Goal: Download file/media

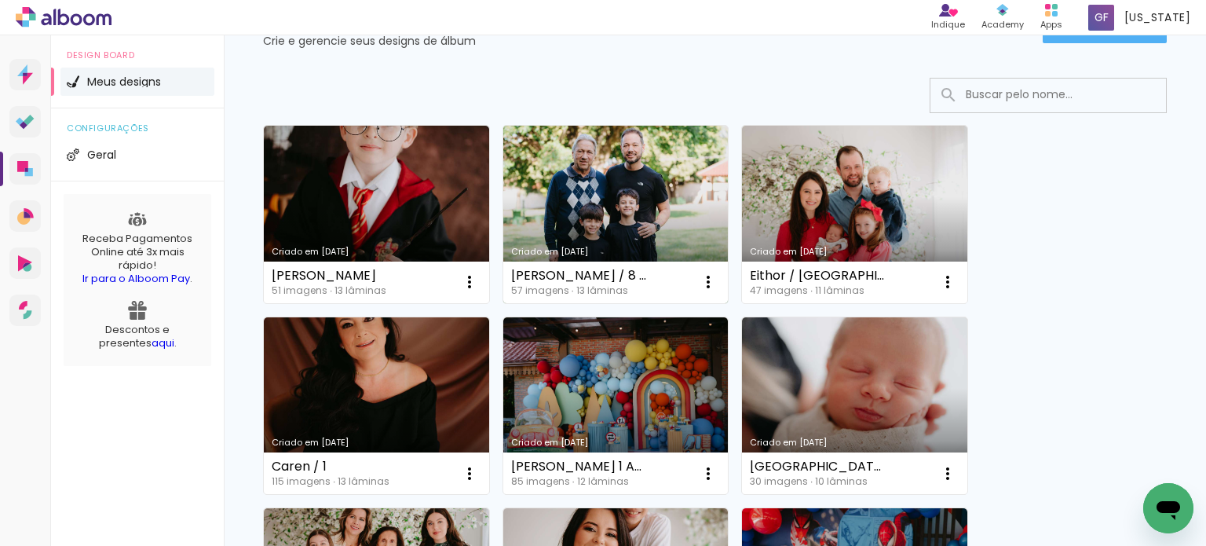
scroll to position [157, 0]
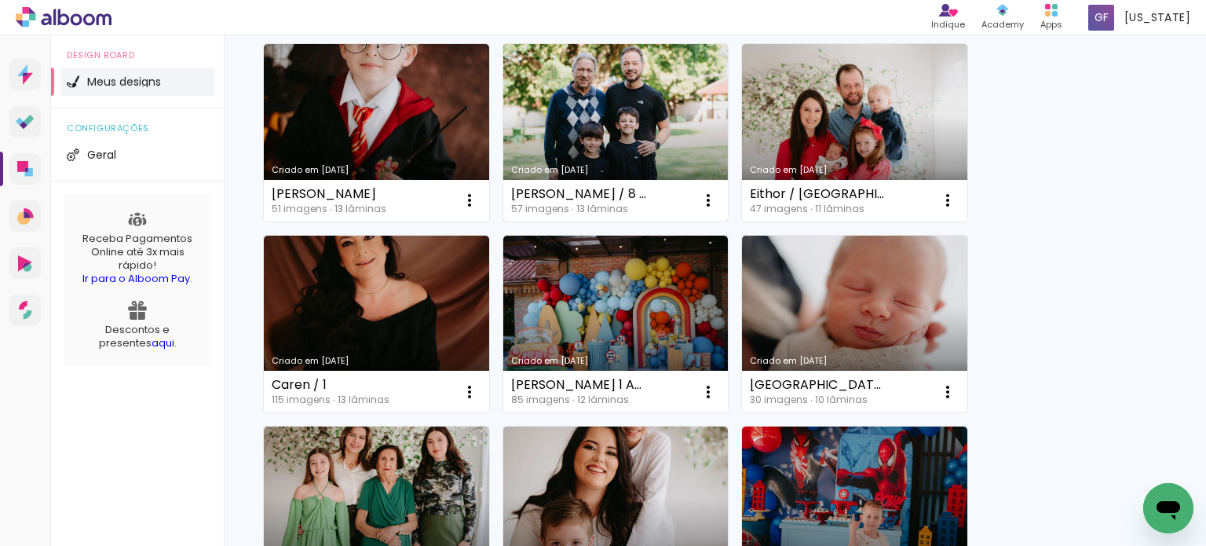
click at [591, 170] on div "Criado em [DATE]" at bounding box center [616, 170] width 210 height 9
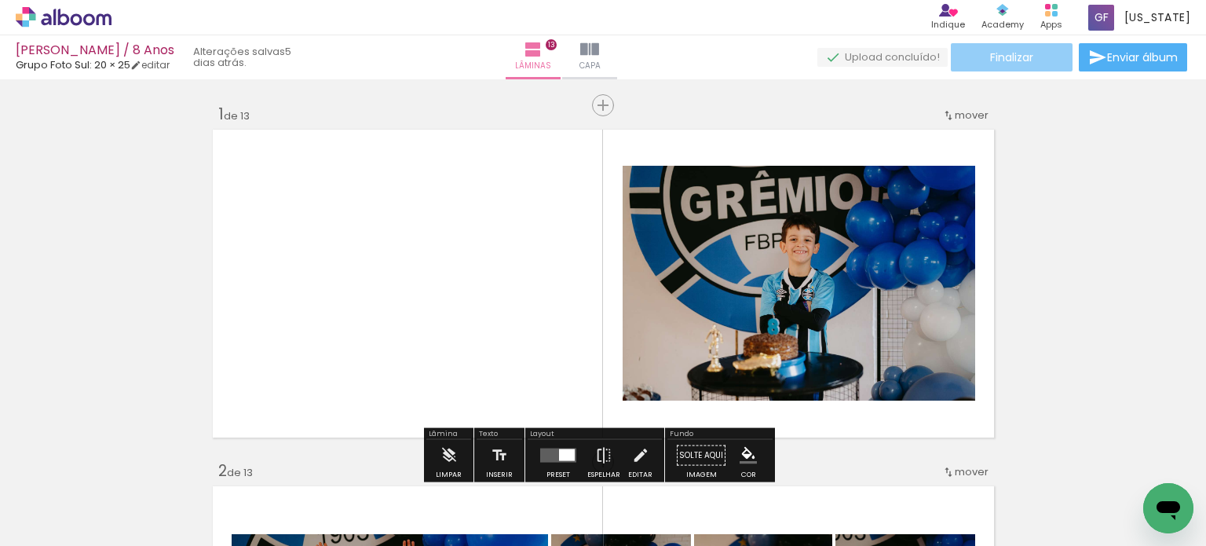
click at [1030, 56] on paper-button "Finalizar" at bounding box center [1012, 57] width 122 height 28
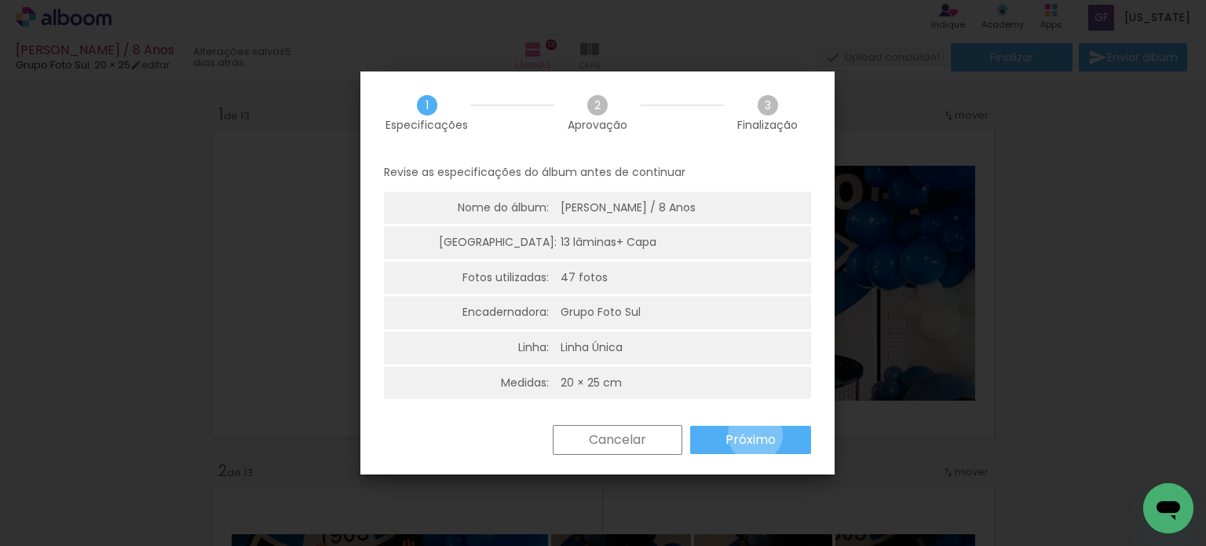
click at [0, 0] on slot "Próximo" at bounding box center [0, 0] width 0 height 0
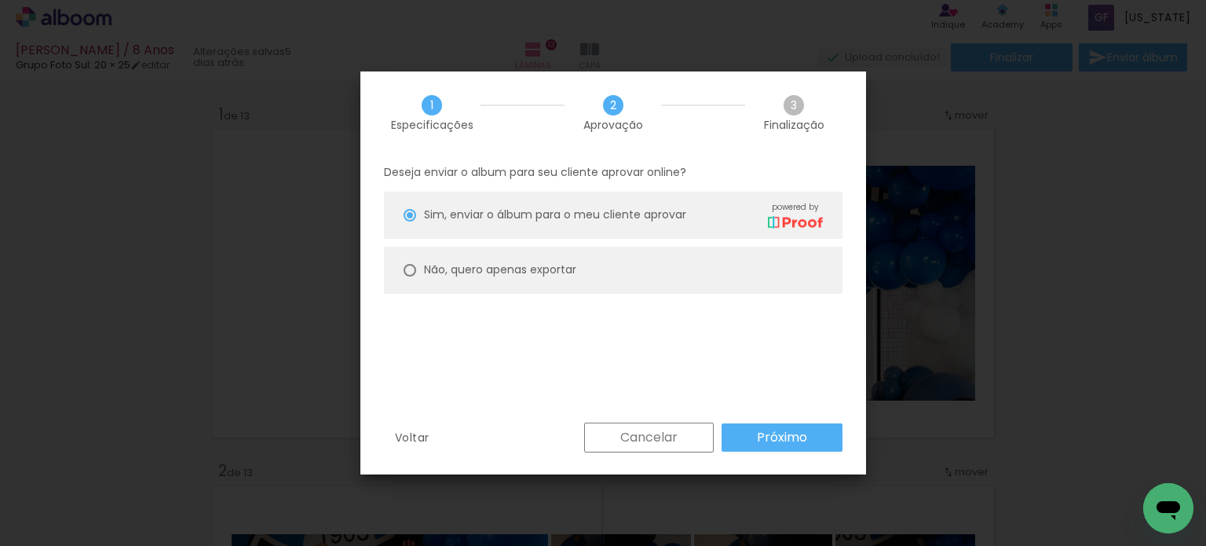
click at [595, 285] on paper-radio-button "Não, quero apenas exportar" at bounding box center [613, 270] width 459 height 47
type paper-radio-button "on"
click at [0, 0] on slot "Próximo" at bounding box center [0, 0] width 0 height 0
type input "Alta, 300 DPI"
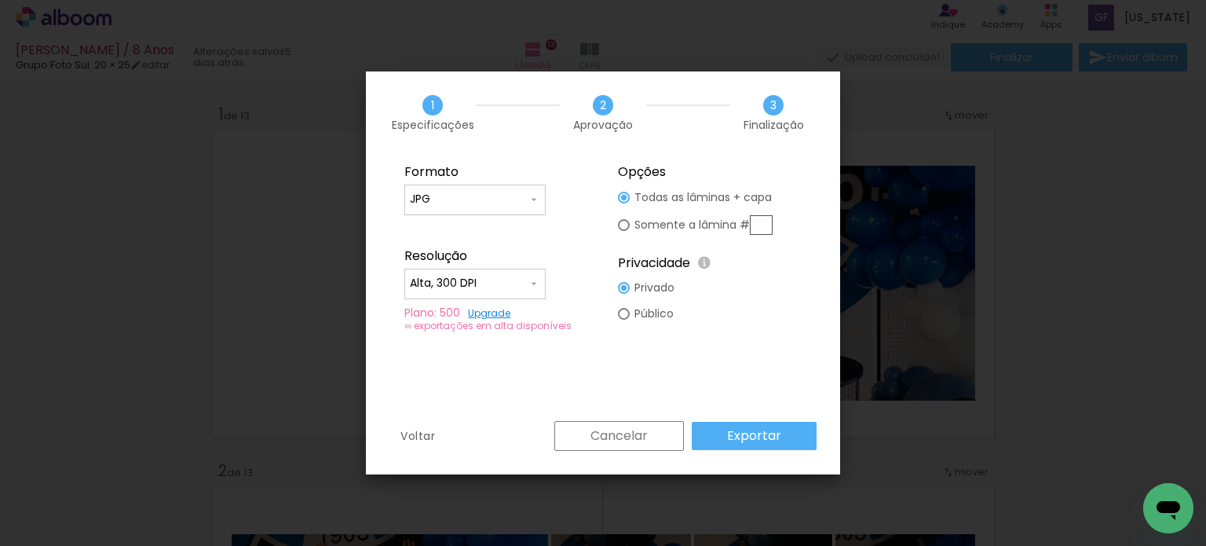
click at [0, 0] on slot "Exportar" at bounding box center [0, 0] width 0 height 0
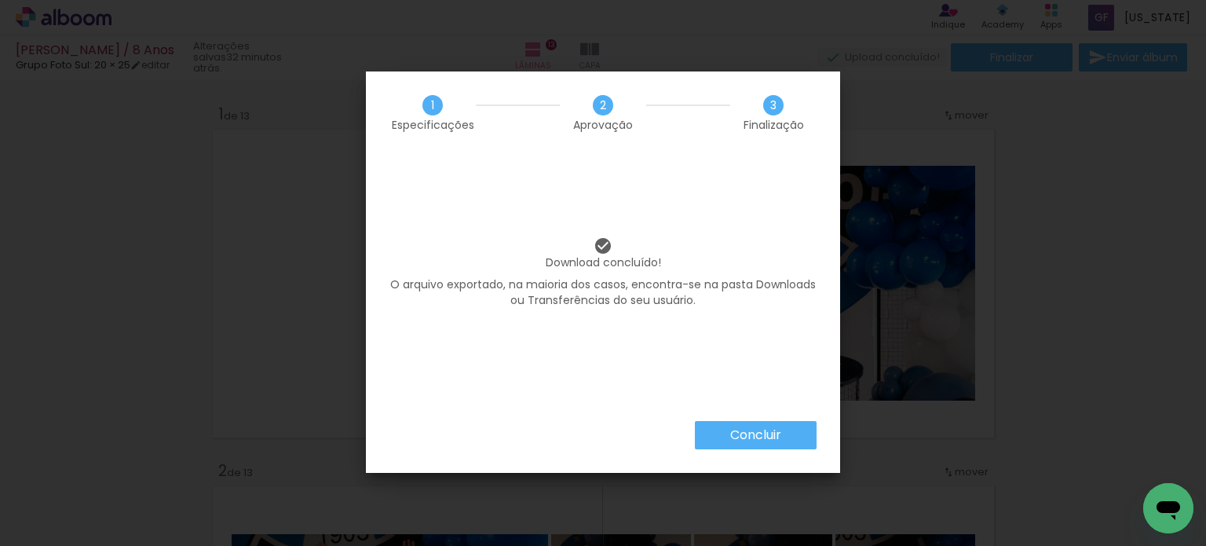
click at [0, 0] on slot "Concluir" at bounding box center [0, 0] width 0 height 0
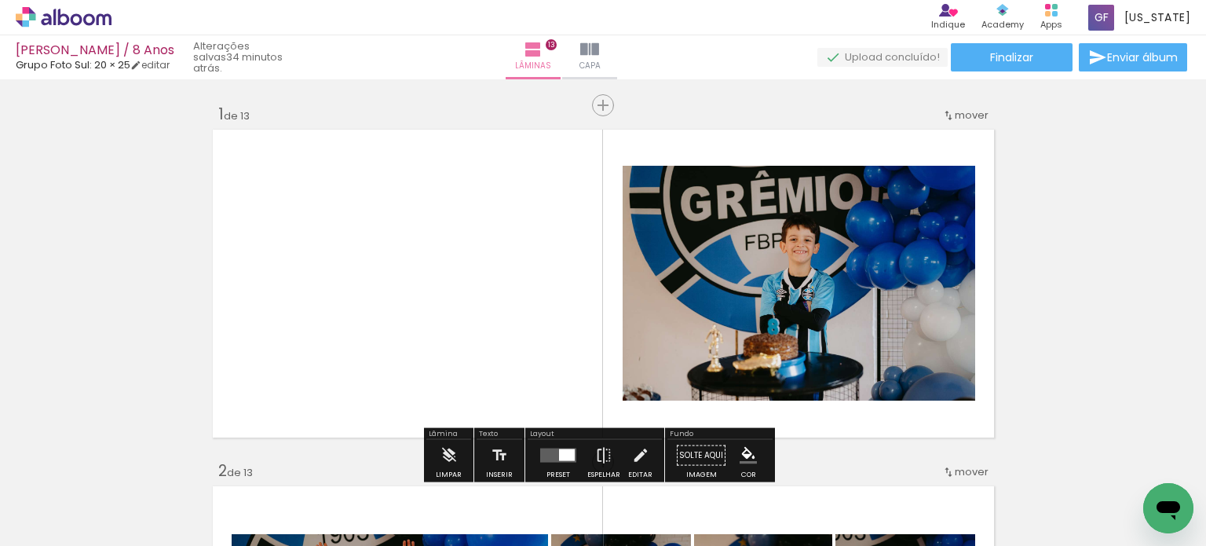
click at [55, 19] on icon at bounding box center [54, 17] width 2 height 16
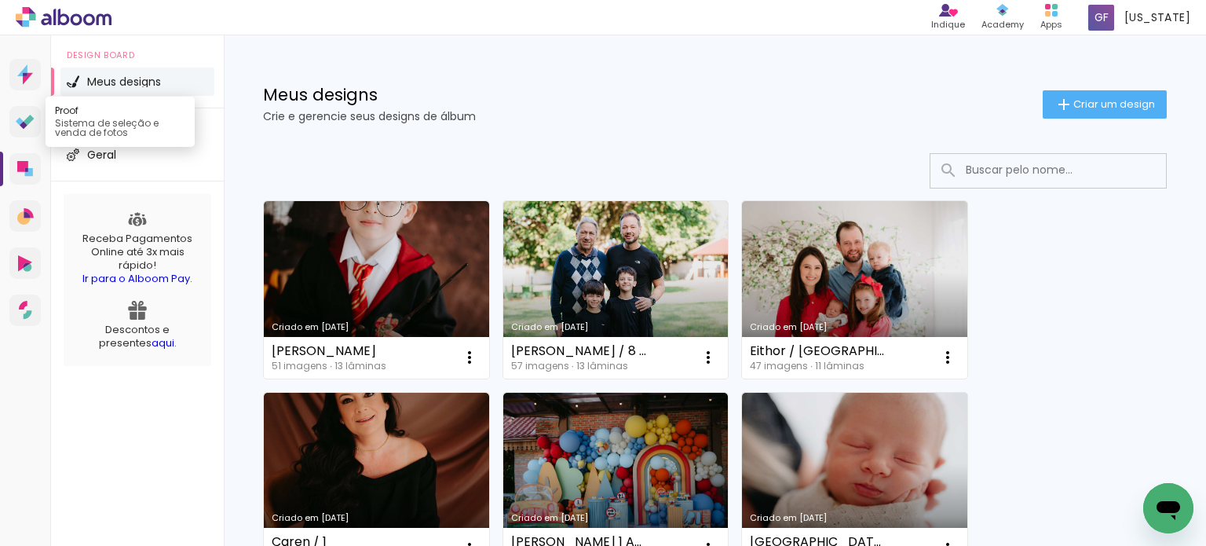
click at [28, 115] on icon at bounding box center [25, 122] width 19 height 15
